Goal: Check status: Check status

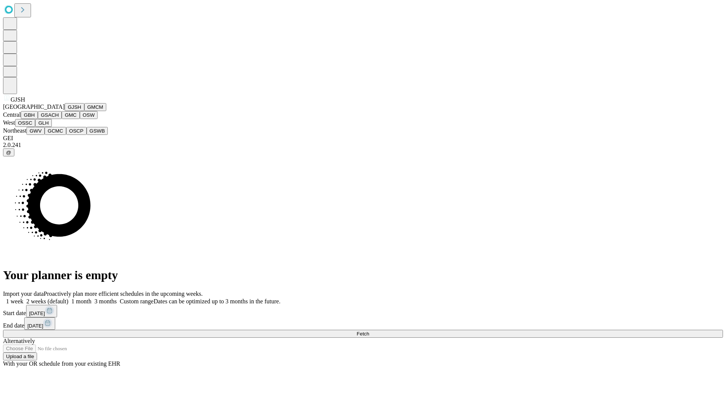
click at [65, 111] on button "GJSH" at bounding box center [75, 107] width 20 height 8
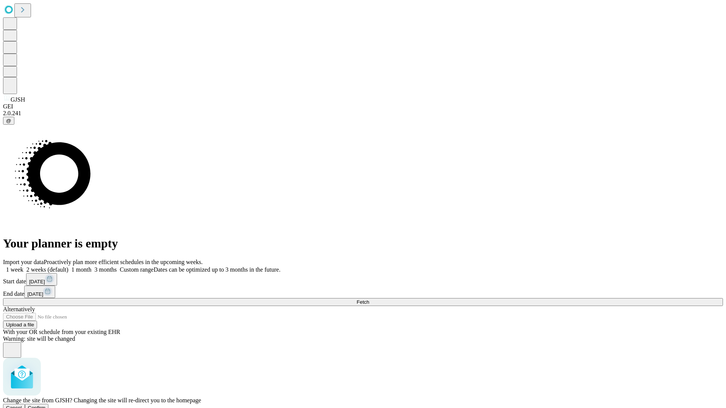
click at [46, 405] on span "Confirm" at bounding box center [37, 408] width 18 height 6
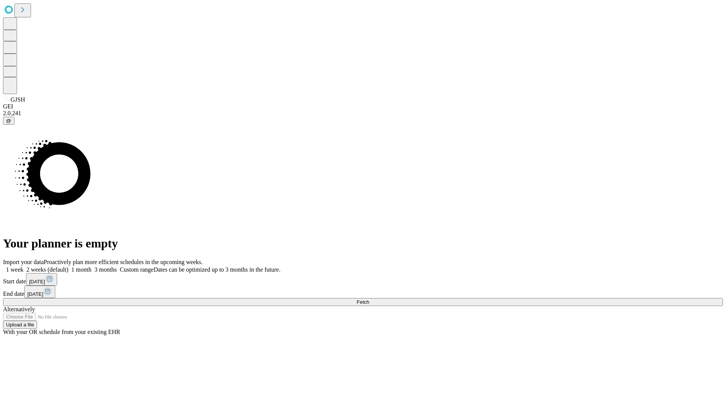
click at [92, 267] on label "1 month" at bounding box center [79, 270] width 23 height 6
click at [369, 300] on span "Fetch" at bounding box center [363, 303] width 12 height 6
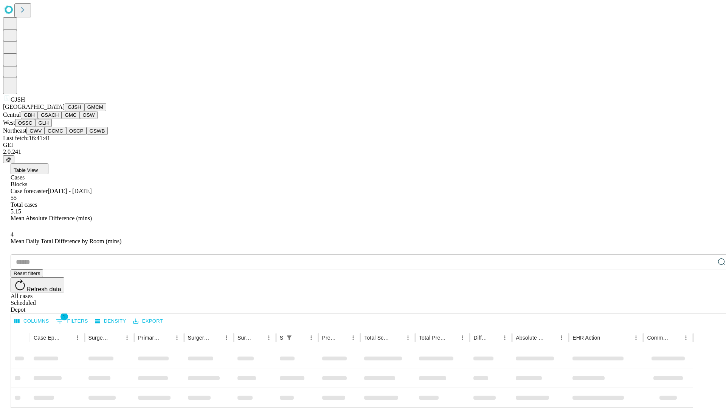
click at [84, 111] on button "GMCM" at bounding box center [95, 107] width 22 height 8
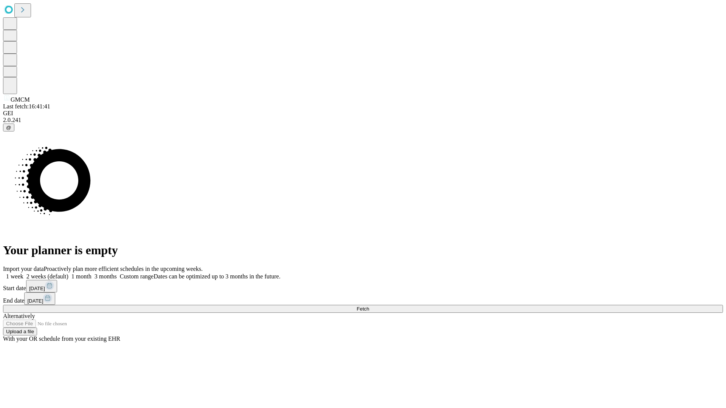
click at [92, 273] on label "1 month" at bounding box center [79, 276] width 23 height 6
click at [369, 306] on span "Fetch" at bounding box center [363, 309] width 12 height 6
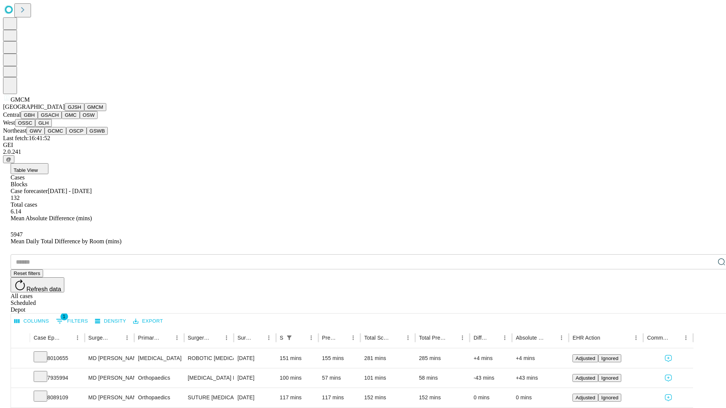
click at [38, 119] on button "GBH" at bounding box center [29, 115] width 17 height 8
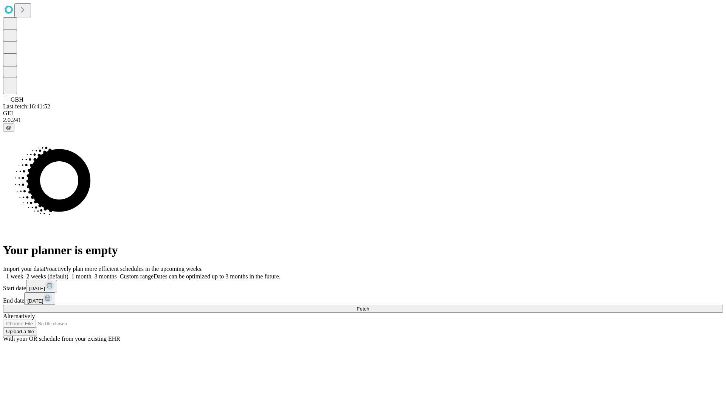
click at [92, 273] on label "1 month" at bounding box center [79, 276] width 23 height 6
click at [369, 306] on span "Fetch" at bounding box center [363, 309] width 12 height 6
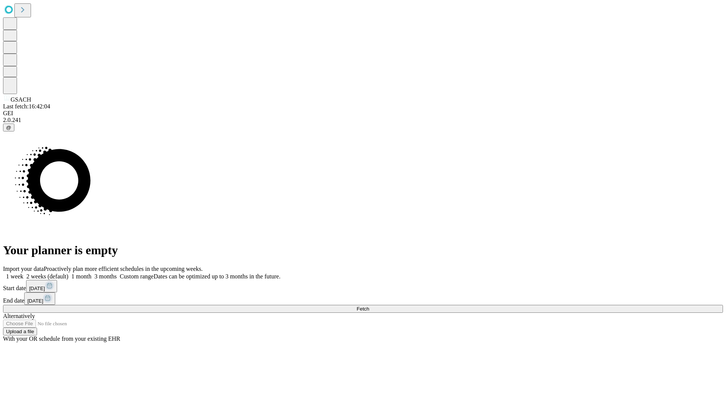
click at [92, 273] on label "1 month" at bounding box center [79, 276] width 23 height 6
click at [369, 306] on span "Fetch" at bounding box center [363, 309] width 12 height 6
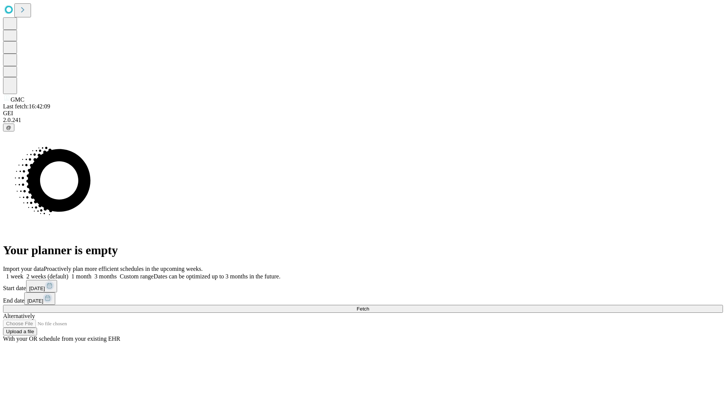
click at [92, 273] on label "1 month" at bounding box center [79, 276] width 23 height 6
click at [369, 306] on span "Fetch" at bounding box center [363, 309] width 12 height 6
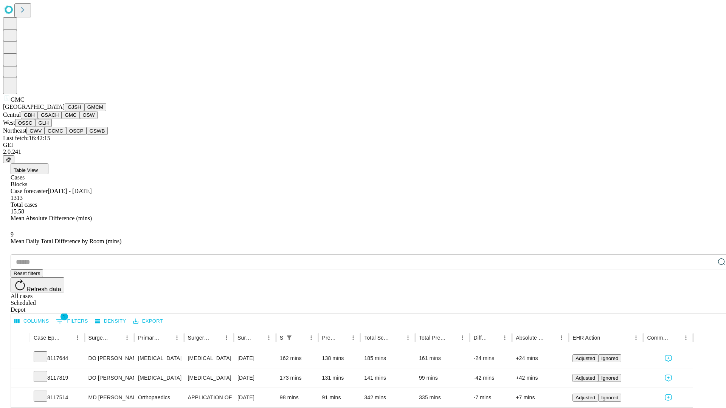
click at [80, 119] on button "OSW" at bounding box center [89, 115] width 18 height 8
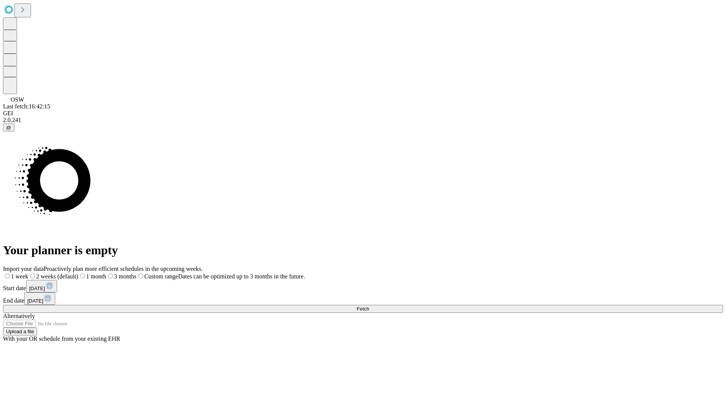
click at [106, 273] on label "1 month" at bounding box center [92, 276] width 28 height 6
click at [369, 306] on span "Fetch" at bounding box center [363, 309] width 12 height 6
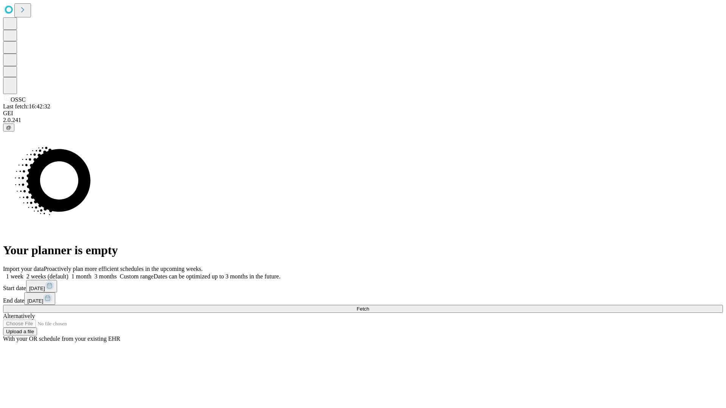
click at [92, 273] on label "1 month" at bounding box center [79, 276] width 23 height 6
click at [369, 306] on span "Fetch" at bounding box center [363, 309] width 12 height 6
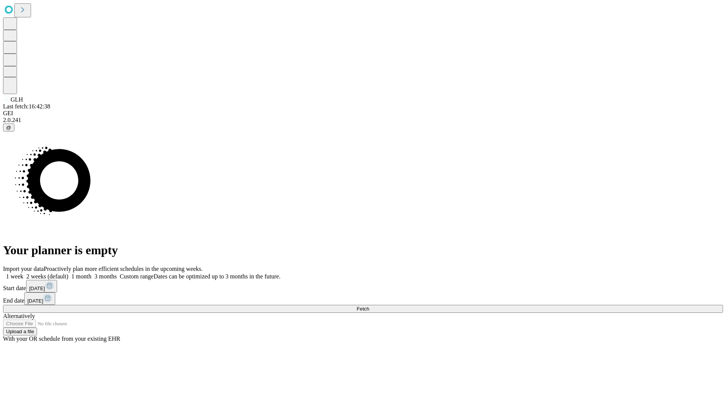
click at [92, 273] on label "1 month" at bounding box center [79, 276] width 23 height 6
click at [369, 306] on span "Fetch" at bounding box center [363, 309] width 12 height 6
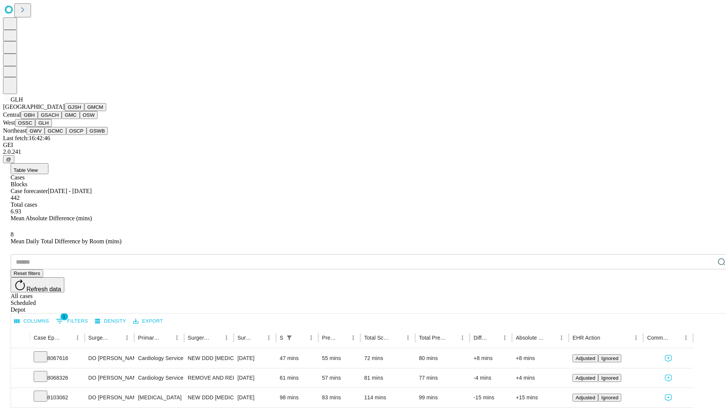
click at [45, 135] on button "GWV" at bounding box center [35, 131] width 18 height 8
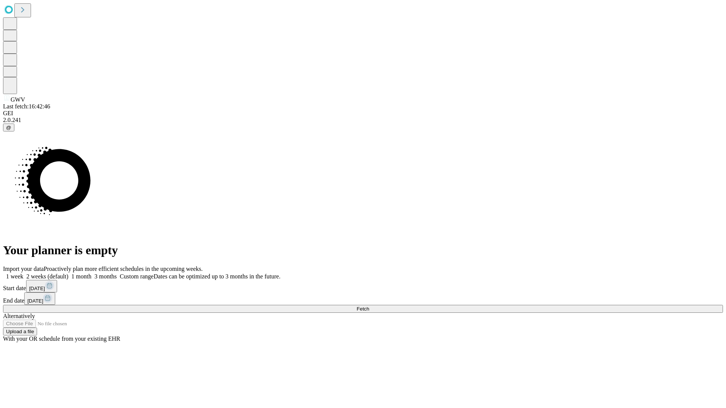
click at [92, 273] on label "1 month" at bounding box center [79, 276] width 23 height 6
click at [369, 306] on span "Fetch" at bounding box center [363, 309] width 12 height 6
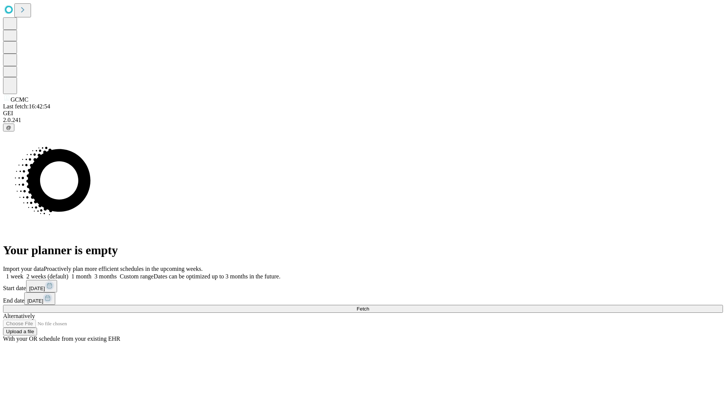
click at [92, 273] on label "1 month" at bounding box center [79, 276] width 23 height 6
click at [369, 306] on span "Fetch" at bounding box center [363, 309] width 12 height 6
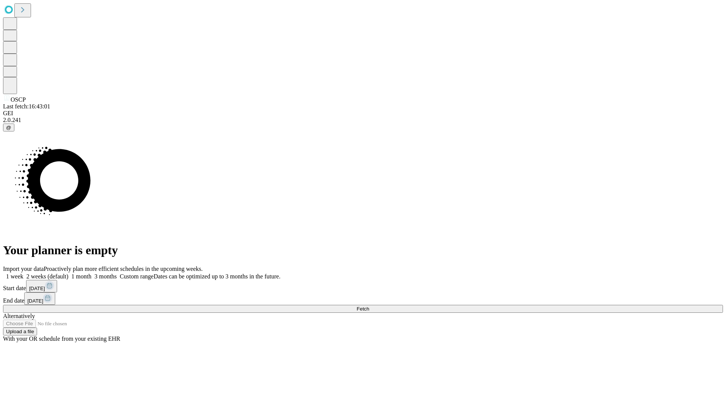
click at [92, 273] on label "1 month" at bounding box center [79, 276] width 23 height 6
click at [369, 306] on span "Fetch" at bounding box center [363, 309] width 12 height 6
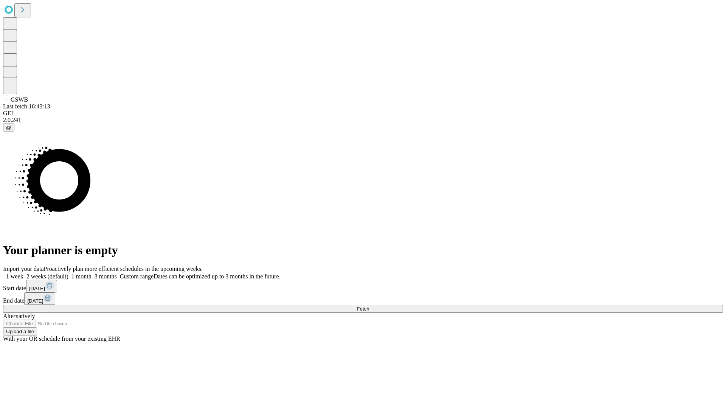
click at [92, 273] on label "1 month" at bounding box center [79, 276] width 23 height 6
click at [369, 306] on span "Fetch" at bounding box center [363, 309] width 12 height 6
